Goal: Information Seeking & Learning: Check status

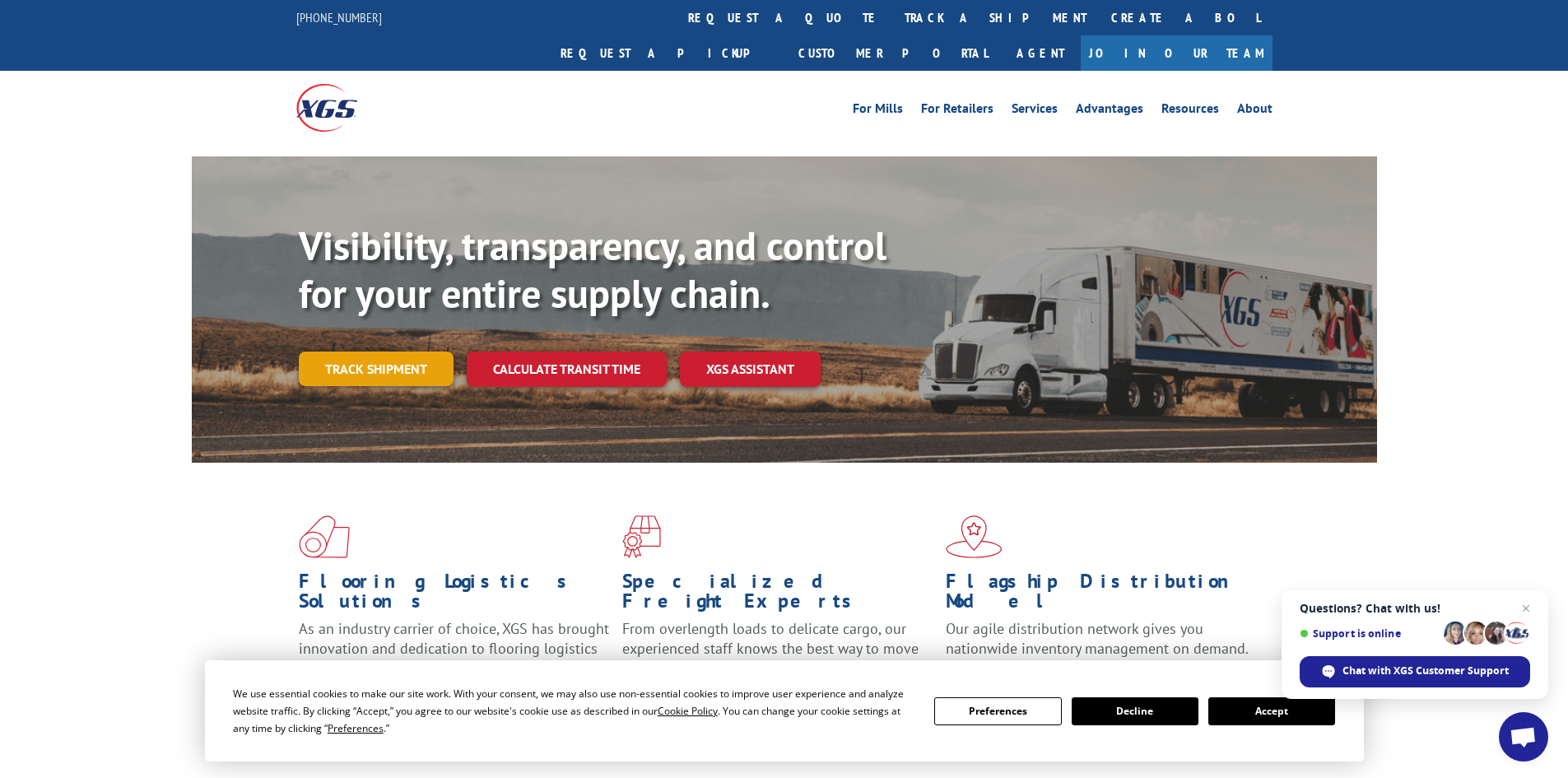
click at [388, 351] on link "Track shipment" at bounding box center [376, 368] width 155 height 35
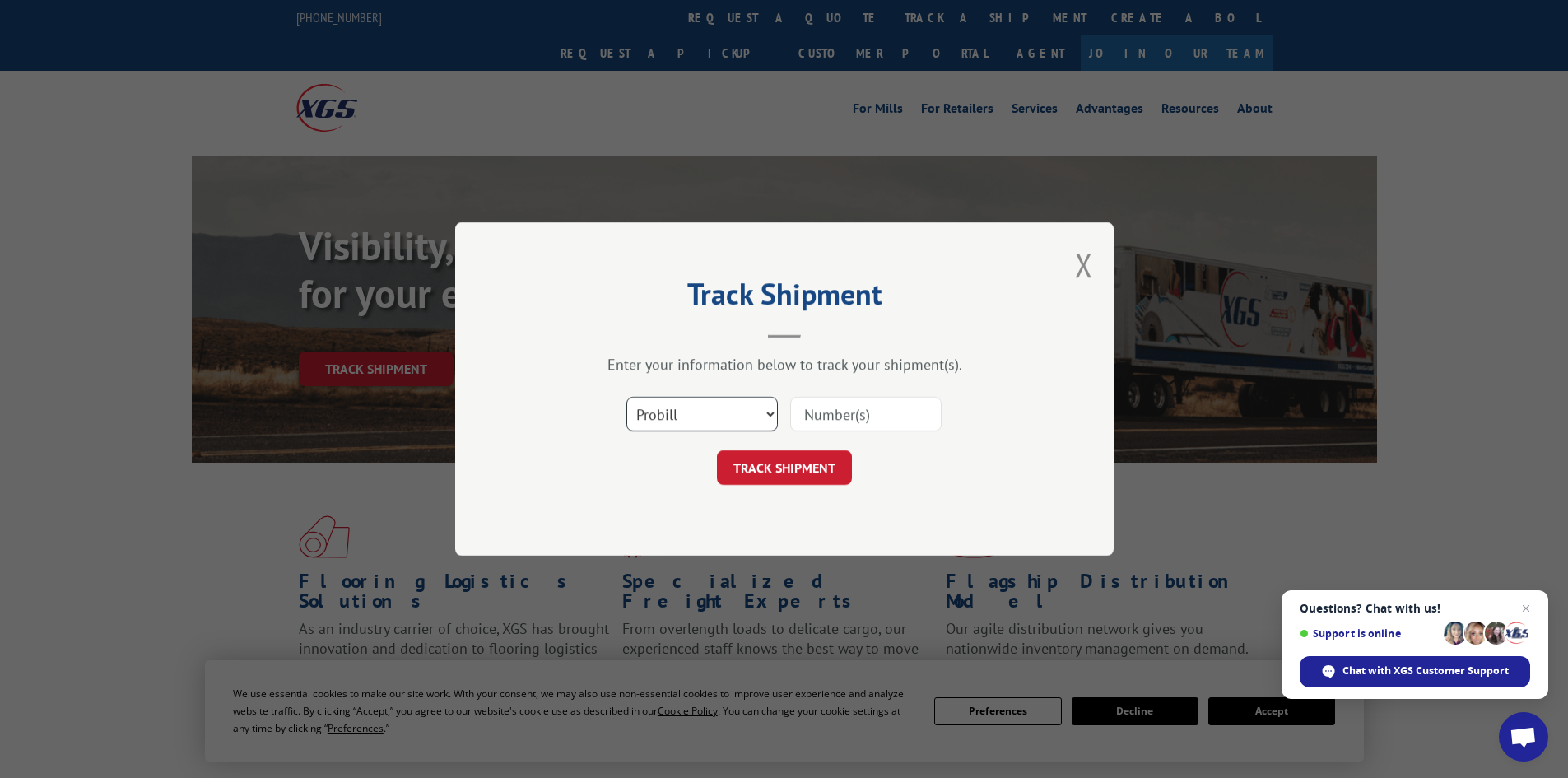
click at [733, 420] on select "Select category... Probill BOL PO" at bounding box center [702, 413] width 152 height 35
select select "bol"
click at [626, 396] on select "Select category... Probill BOL PO" at bounding box center [702, 413] width 152 height 35
click at [857, 415] on input at bounding box center [866, 413] width 152 height 35
paste input "5529322"
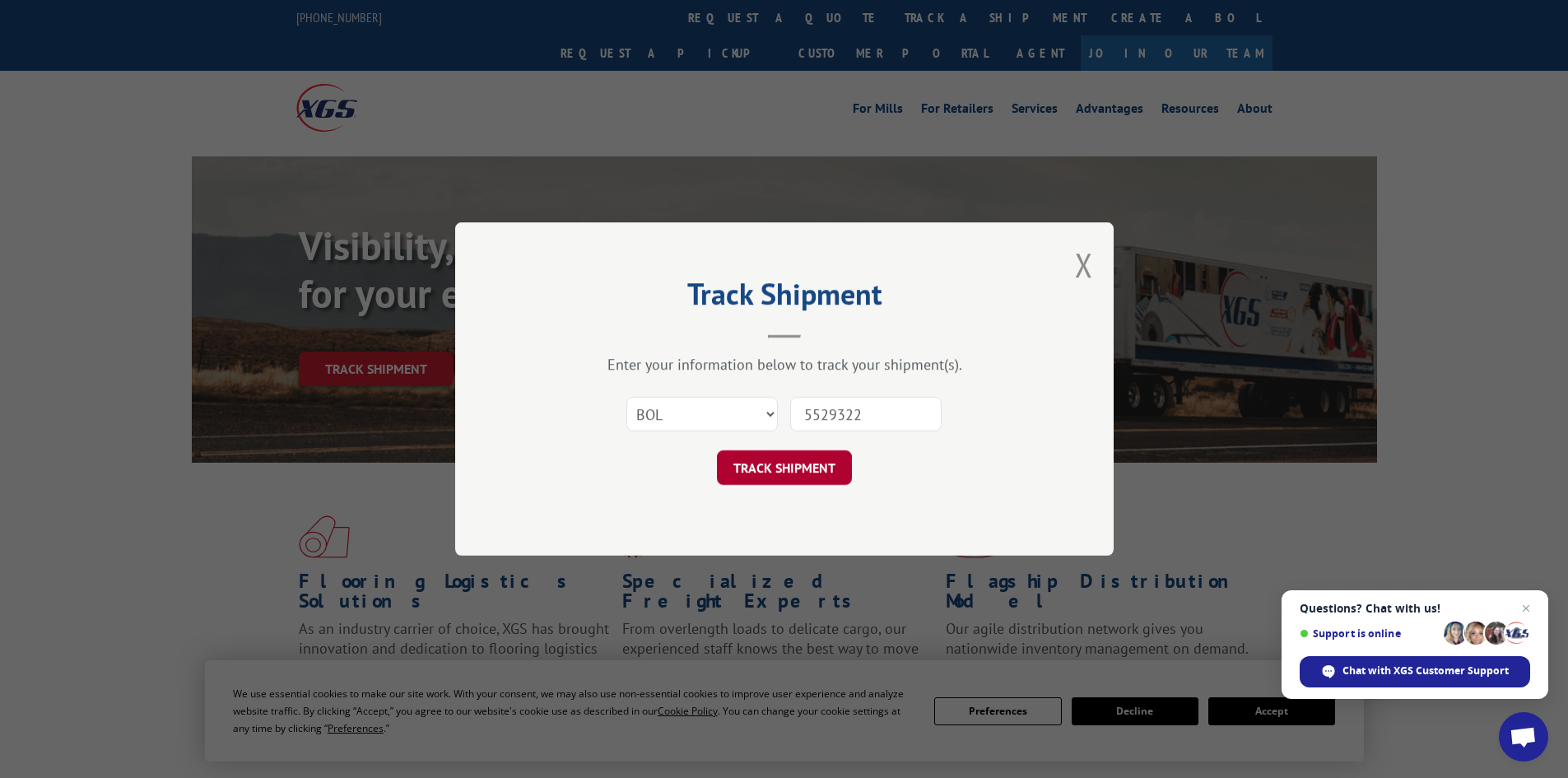
type input "5529322"
click at [791, 469] on button "TRACK SHIPMENT" at bounding box center [784, 466] width 135 height 35
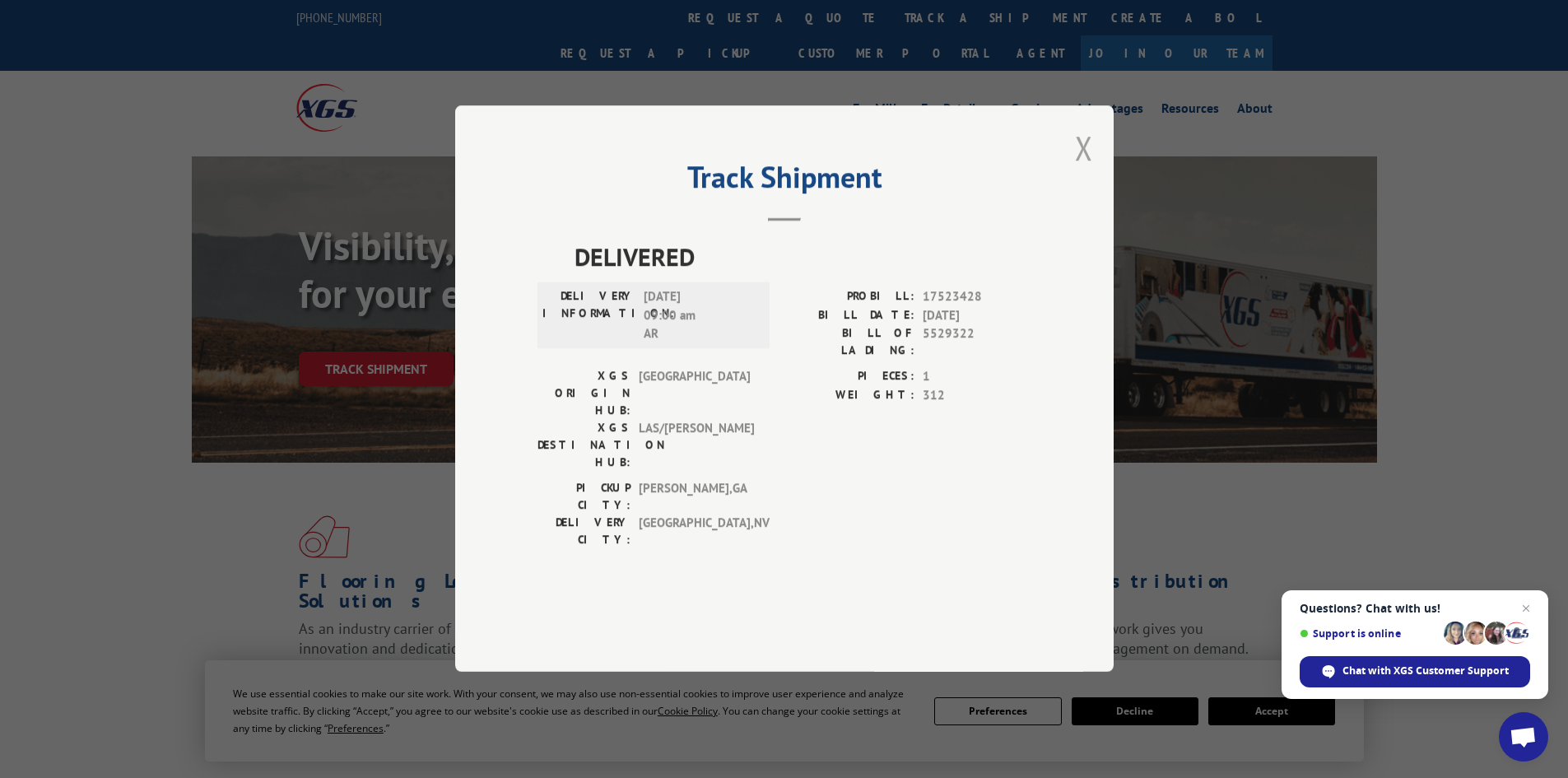
click at [1086, 170] on button "Close modal" at bounding box center [1084, 148] width 18 height 43
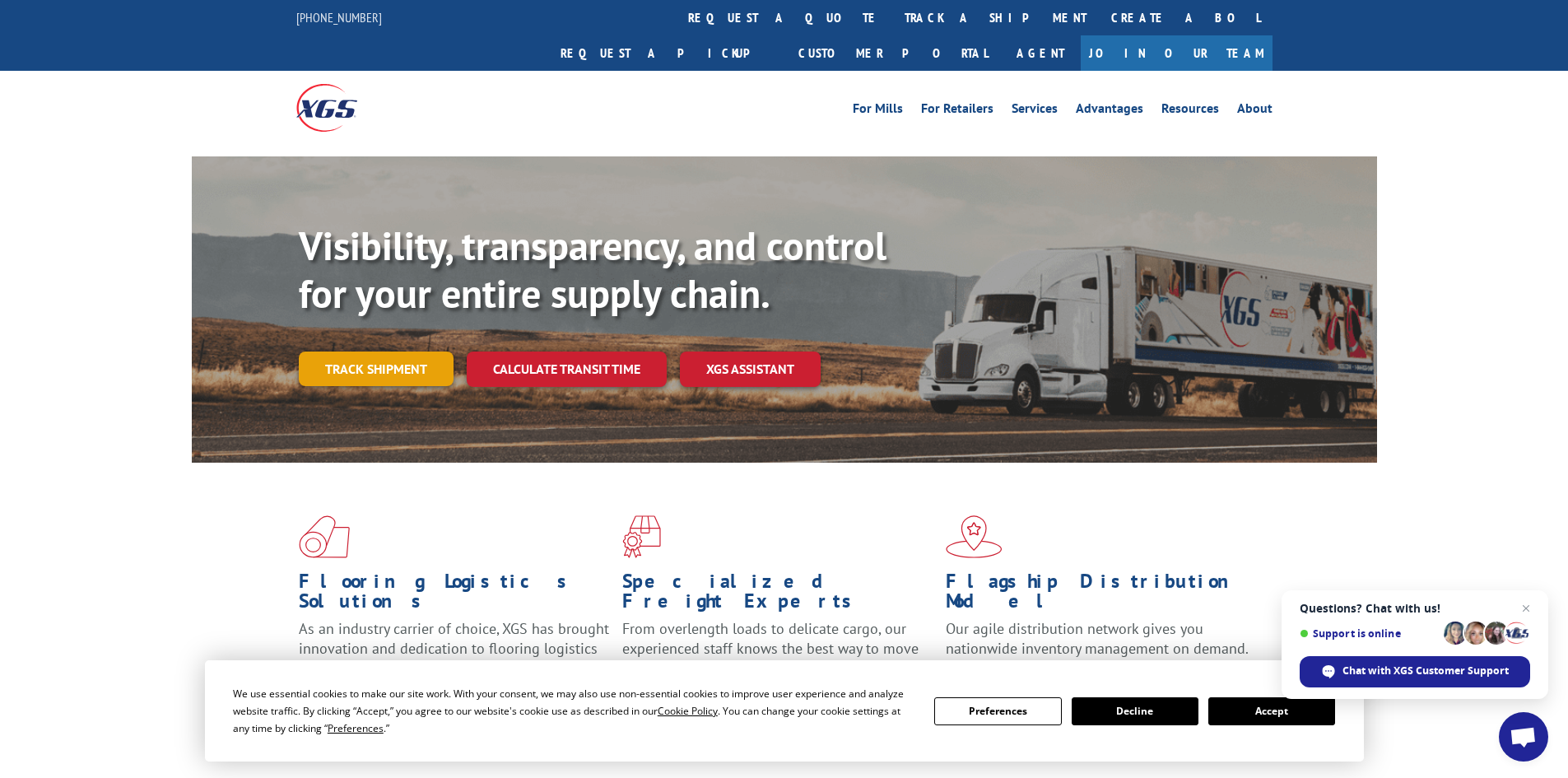
click at [373, 351] on link "Track shipment" at bounding box center [376, 368] width 155 height 35
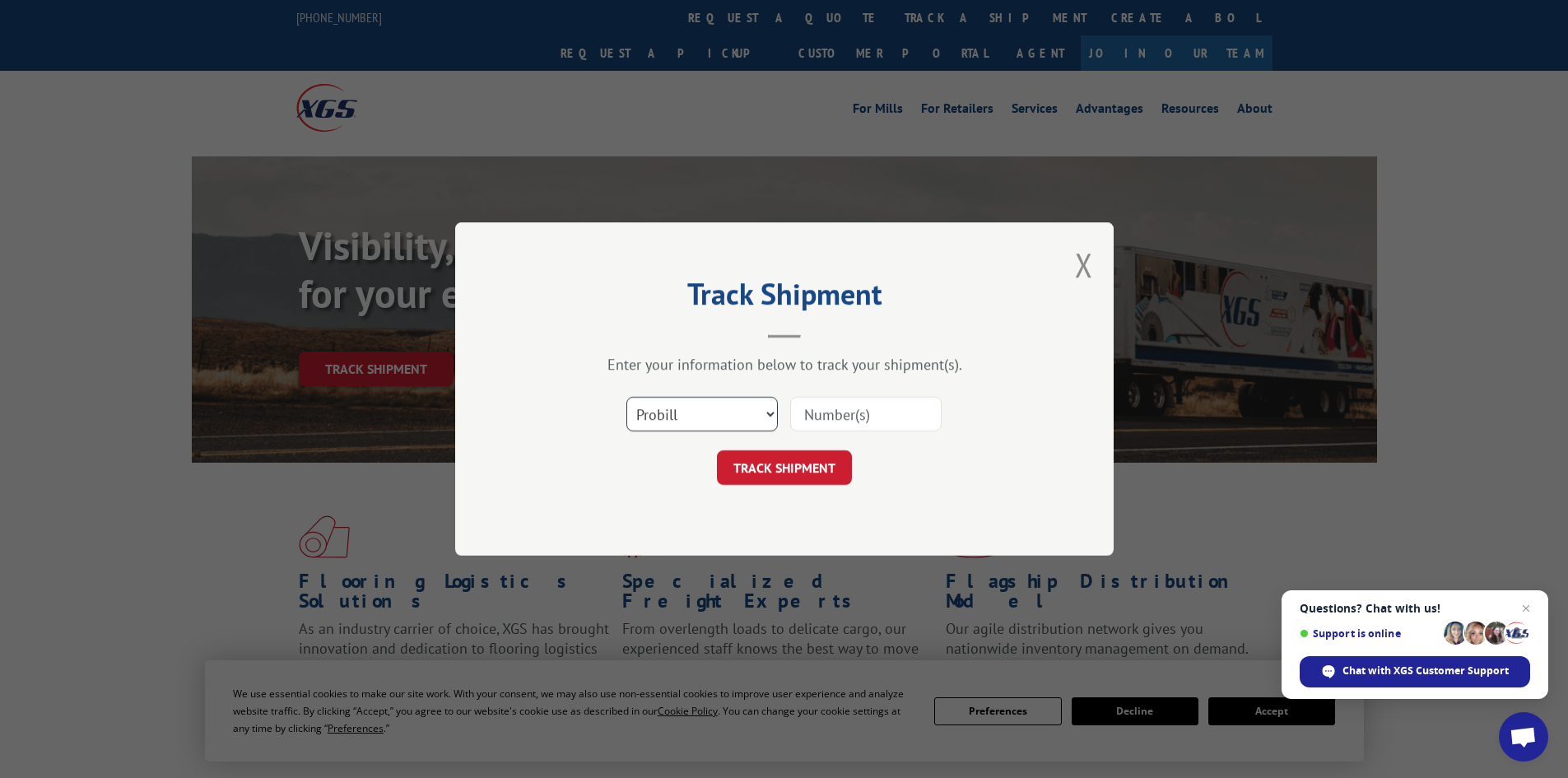
click at [708, 412] on select "Select category... Probill BOL PO" at bounding box center [702, 413] width 152 height 35
select select "bol"
click at [626, 396] on select "Select category... Probill BOL PO" at bounding box center [702, 413] width 152 height 35
click at [862, 416] on input at bounding box center [866, 413] width 152 height 35
paste input "5524016"
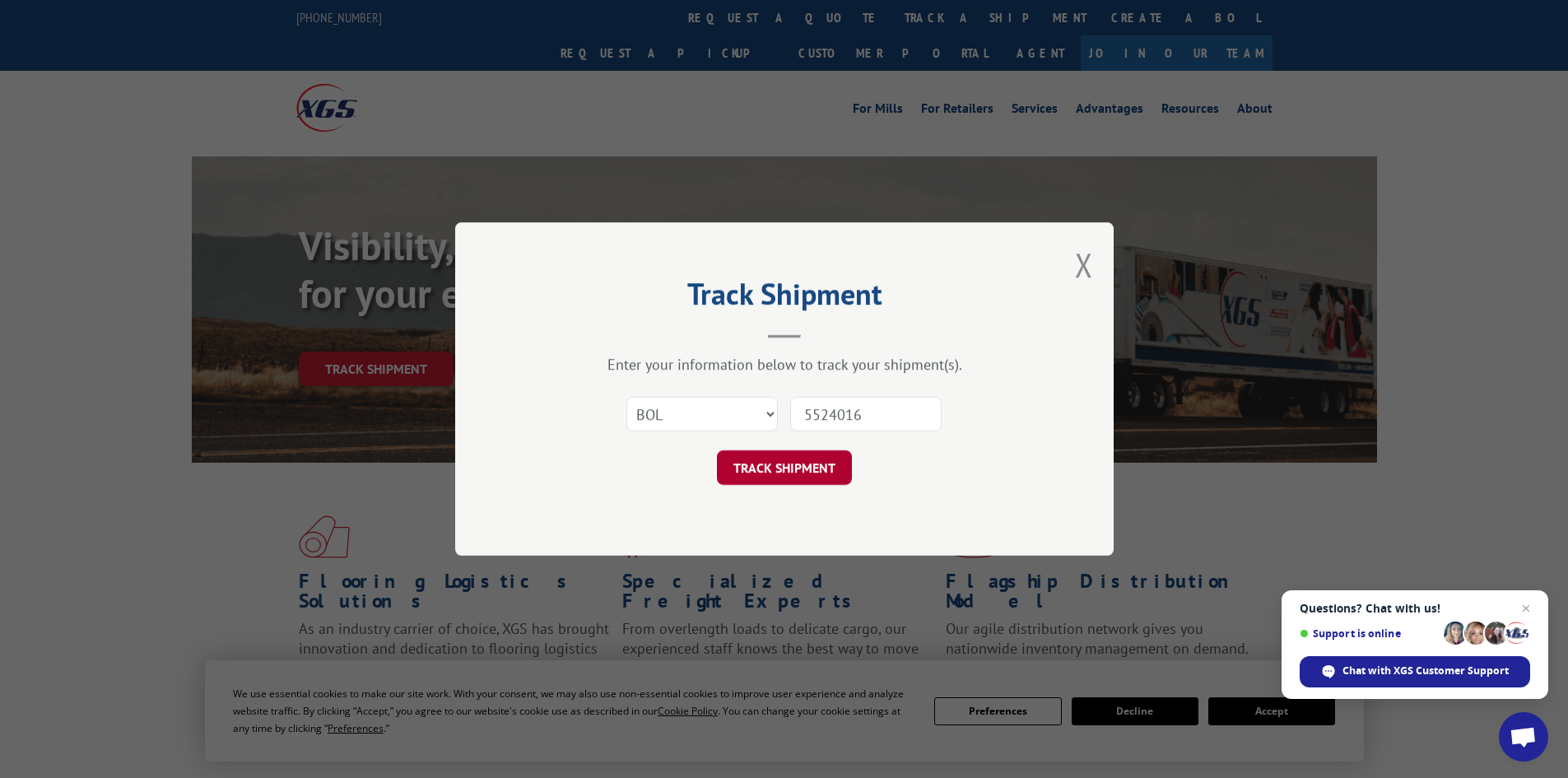
type input "5524016"
click at [778, 467] on button "TRACK SHIPMENT" at bounding box center [784, 466] width 135 height 35
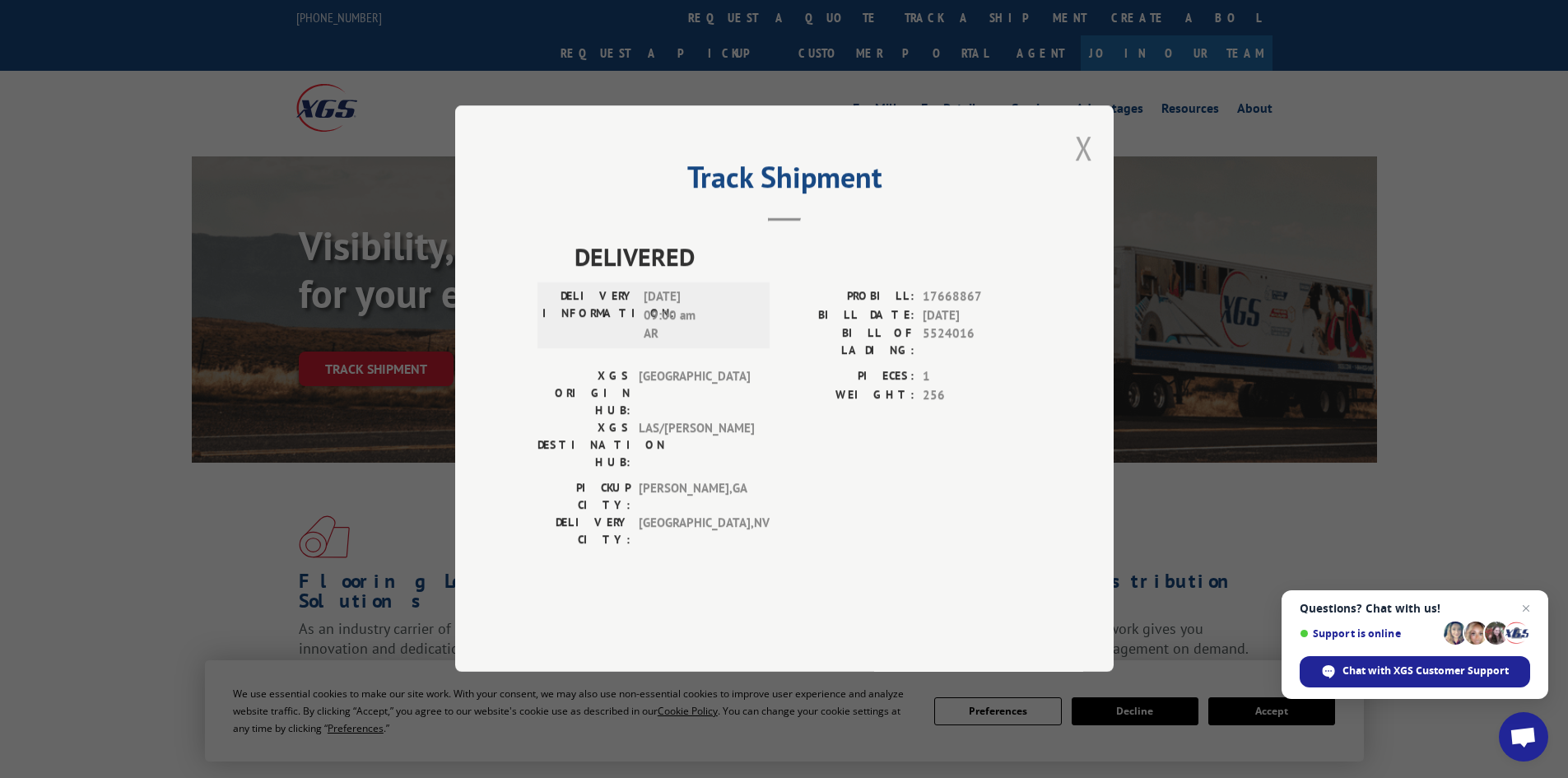
click at [1084, 170] on button "Close modal" at bounding box center [1084, 148] width 18 height 43
